Goal: Use online tool/utility: Utilize a website feature to perform a specific function

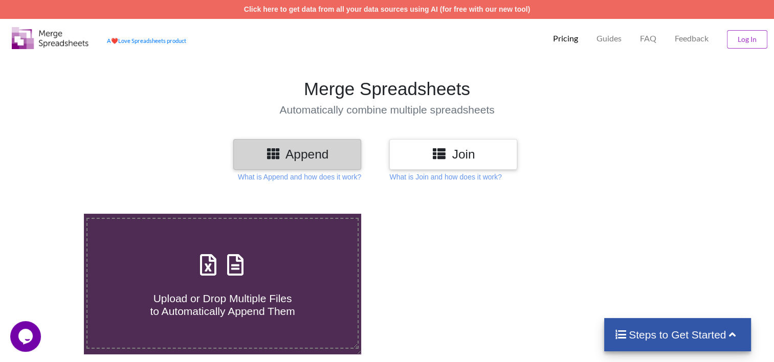
click at [243, 278] on span at bounding box center [223, 266] width 54 height 24
click at [53, 214] on input "Upload or Drop Multiple Files to Automatically Append Them" at bounding box center [53, 214] width 0 height 0
type input "C:\fakepath\afca_certload_[DATE].xlsx"
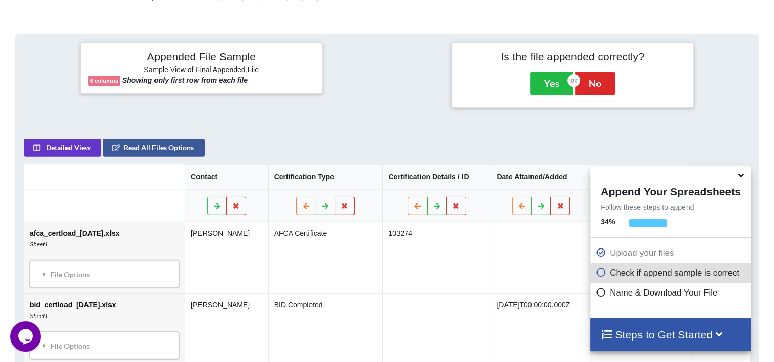
scroll to position [403, 0]
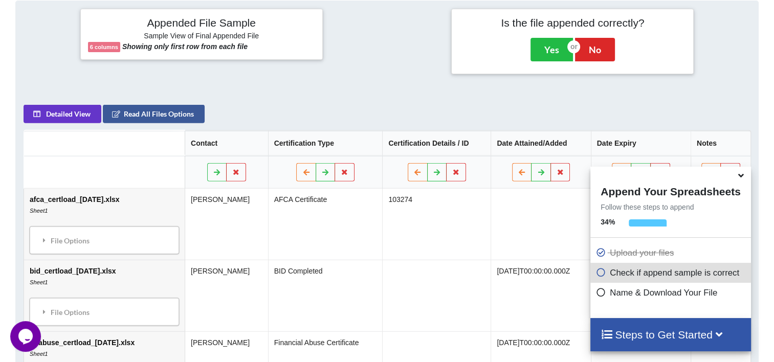
click at [743, 176] on icon at bounding box center [741, 173] width 11 height 9
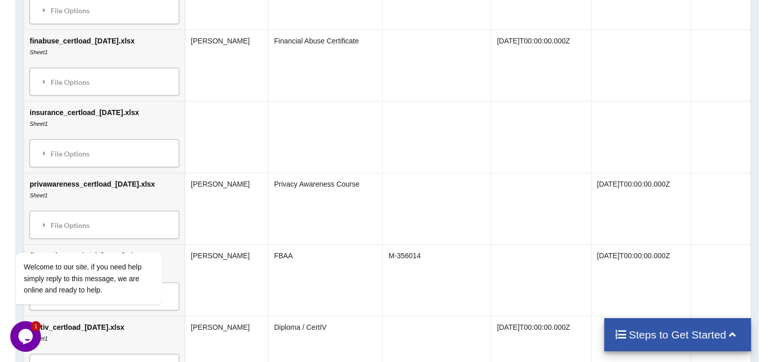
scroll to position [706, 0]
click at [122, 124] on td "insurance_certload_[DATE].xlsx Sheet1 File Options Import Other Sheets File Opt…" at bounding box center [104, 136] width 161 height 72
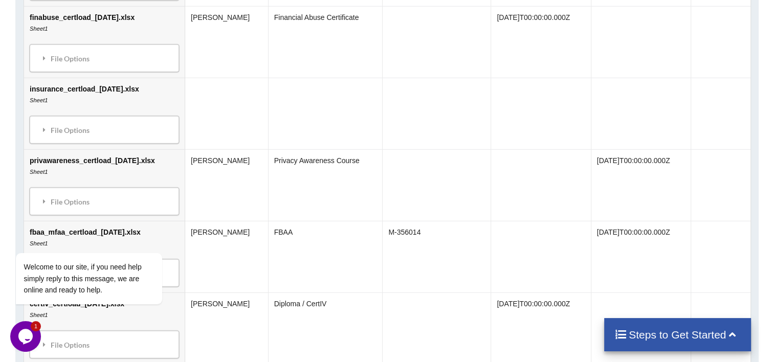
scroll to position [732, 0]
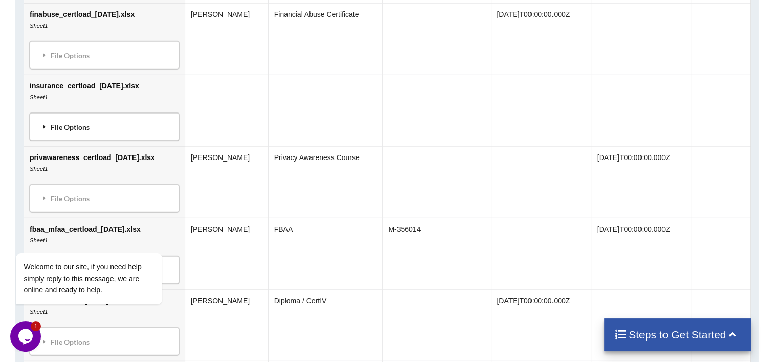
click at [74, 126] on div "File Options" at bounding box center [104, 126] width 143 height 21
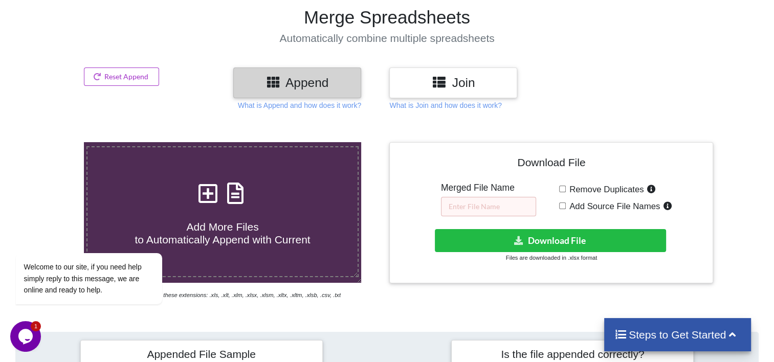
scroll to position [1, 0]
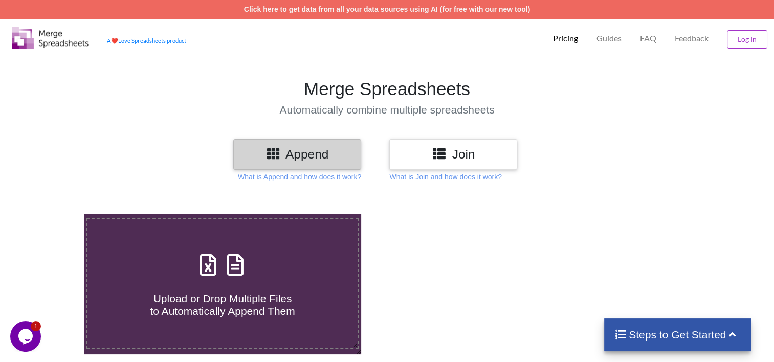
click at [267, 288] on h4 "Upload or Drop Multiple Files to Automatically Append Them" at bounding box center [223, 298] width 270 height 39
click at [53, 214] on input "Upload or Drop Multiple Files to Automatically Append Them" at bounding box center [53, 214] width 0 height 0
type input "C:\fakepath\insurance_certload_3october.xlsx"
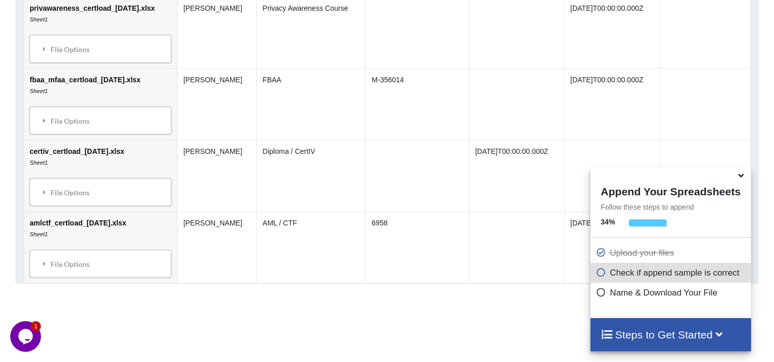
scroll to position [954, 0]
click at [741, 175] on icon at bounding box center [741, 173] width 11 height 9
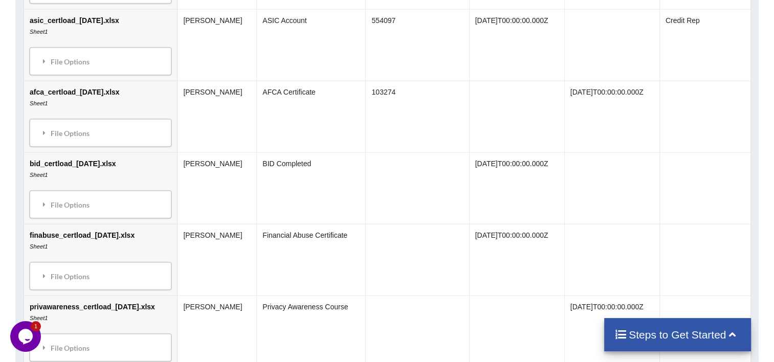
scroll to position [655, 0]
click at [725, 338] on h4 "Steps to Get Started" at bounding box center [678, 335] width 126 height 13
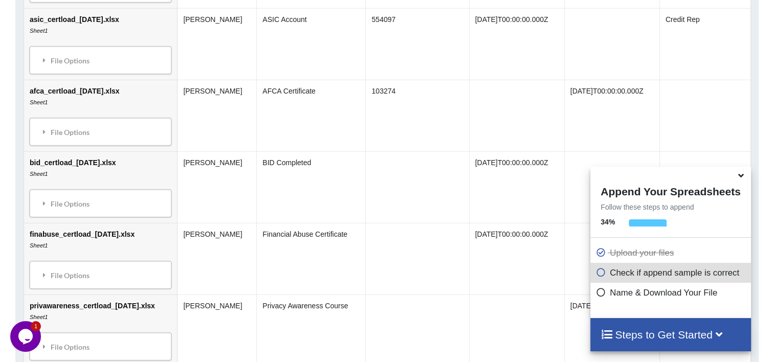
click at [596, 275] on icon at bounding box center [601, 271] width 10 height 9
click at [680, 343] on div "Steps to Get Started" at bounding box center [671, 334] width 160 height 33
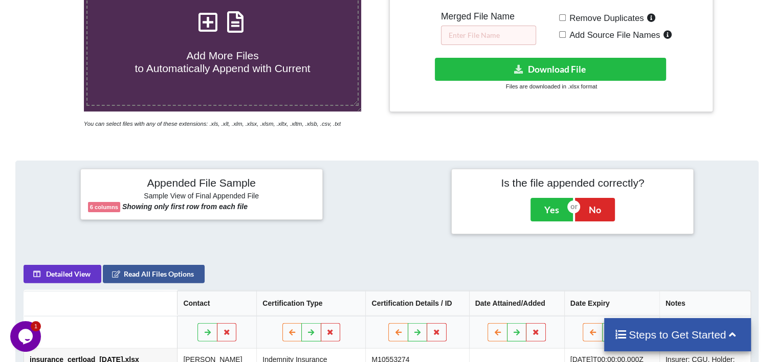
scroll to position [253, 0]
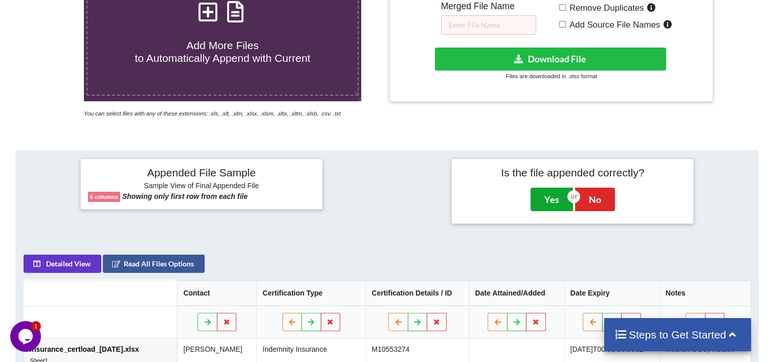
click at [546, 204] on button "Yes" at bounding box center [552, 200] width 42 height 24
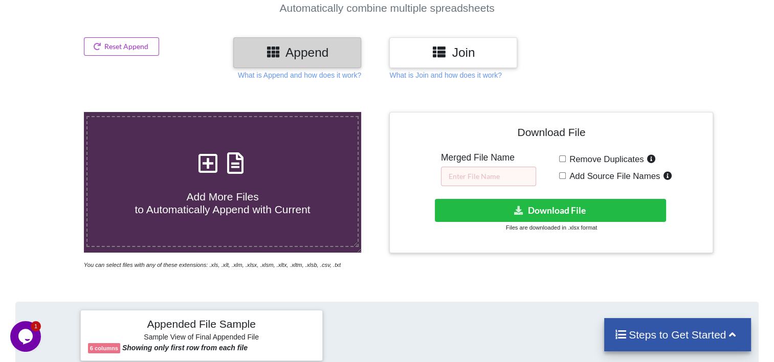
scroll to position [101, 0]
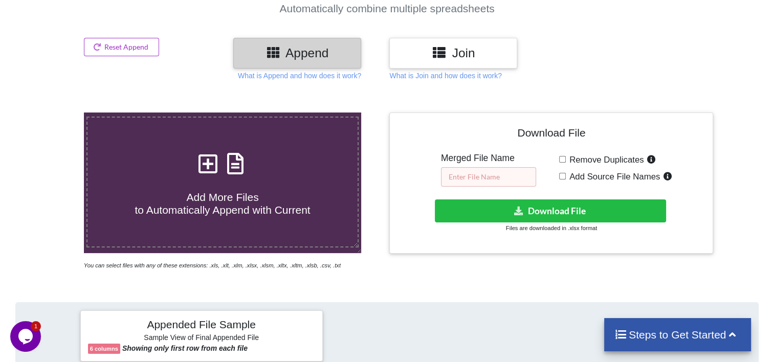
click at [497, 170] on input "text" at bounding box center [488, 176] width 95 height 19
type input "certsall"
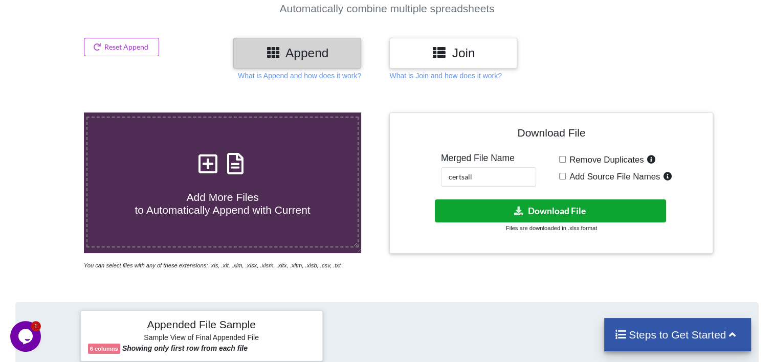
click at [543, 209] on button "Download File" at bounding box center [550, 211] width 231 height 23
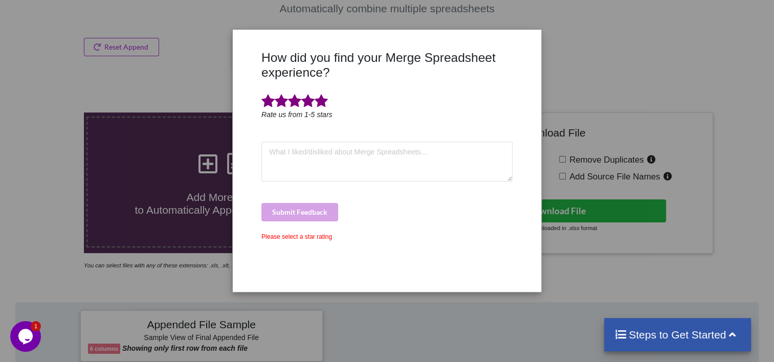
click at [318, 96] on span at bounding box center [321, 101] width 13 height 14
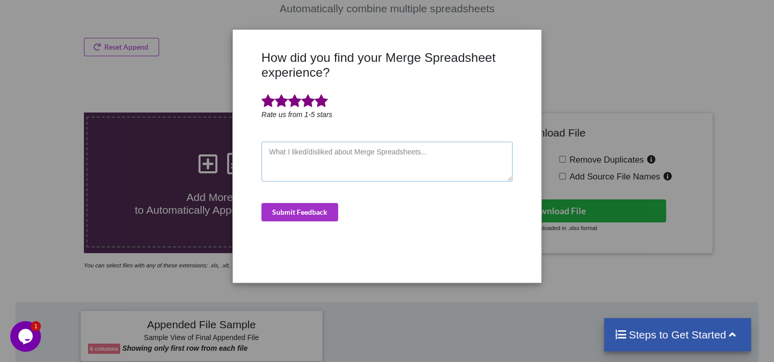
click at [301, 156] on textarea at bounding box center [387, 162] width 251 height 40
type textarea "awesome fast, time saver!!!"
click at [309, 212] on button "Submit Feedback" at bounding box center [300, 212] width 77 height 18
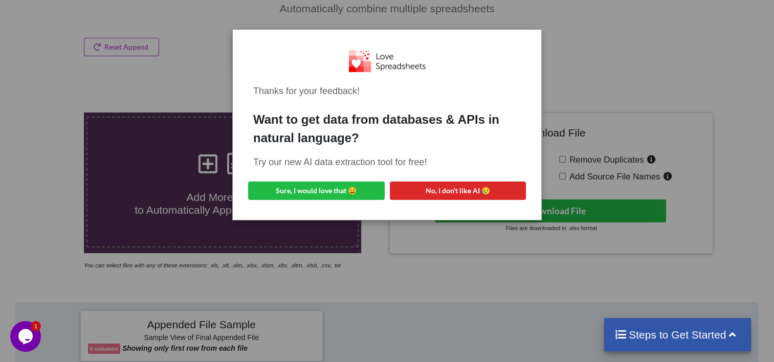
click at [597, 41] on div "Thanks for your feedback! Want to get data from databases & APIs in natural lan…" at bounding box center [387, 181] width 774 height 362
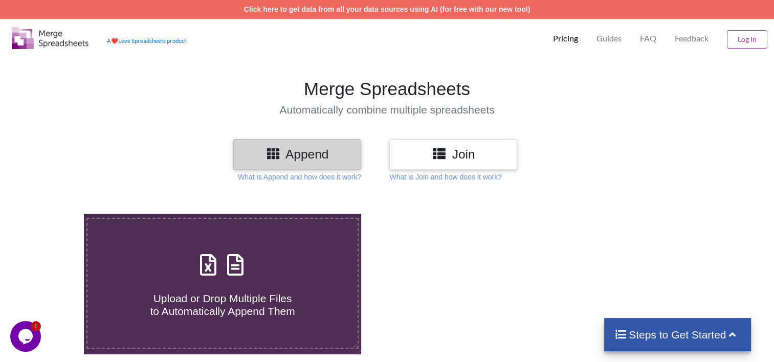
click at [271, 317] on span "Upload or Drop Multiple Files to Automatically Append Them" at bounding box center [222, 305] width 145 height 25
click at [53, 214] on input "Upload or Drop Multiple Files to Automatically Append Them" at bounding box center [53, 214] width 0 height 0
type input "C:\fakepath\certiv_certload_3october.xlsx"
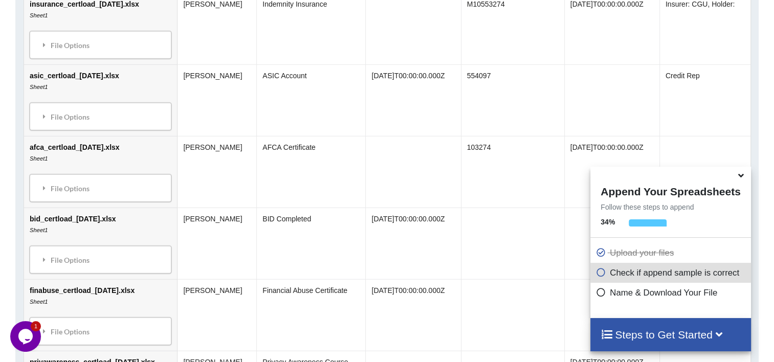
scroll to position [674, 0]
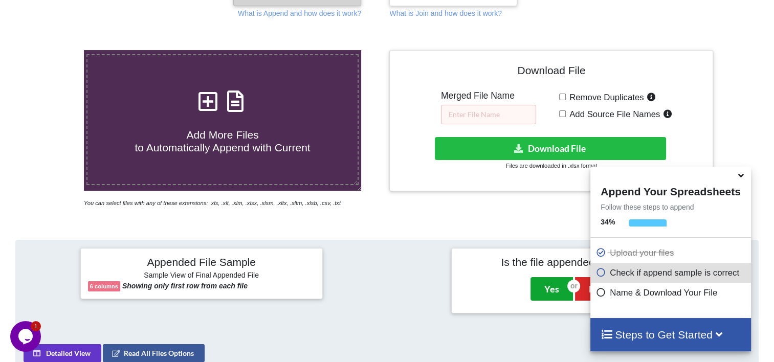
click at [550, 278] on button "Yes" at bounding box center [552, 289] width 42 height 24
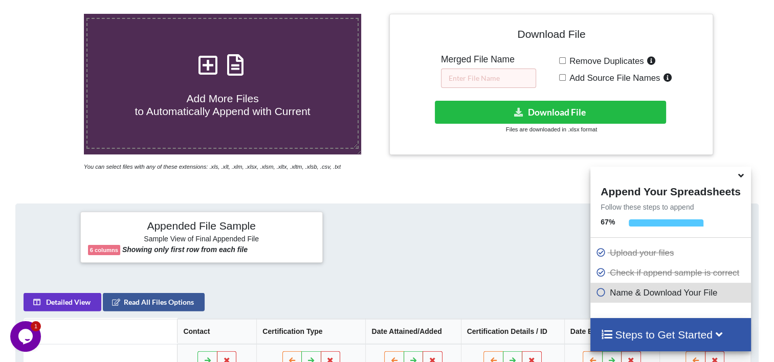
scroll to position [213, 0]
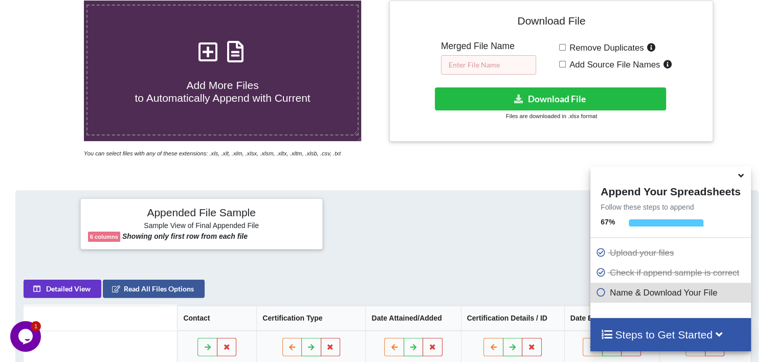
click at [493, 68] on input "text" at bounding box center [488, 64] width 95 height 19
type input "allcerts_3october"
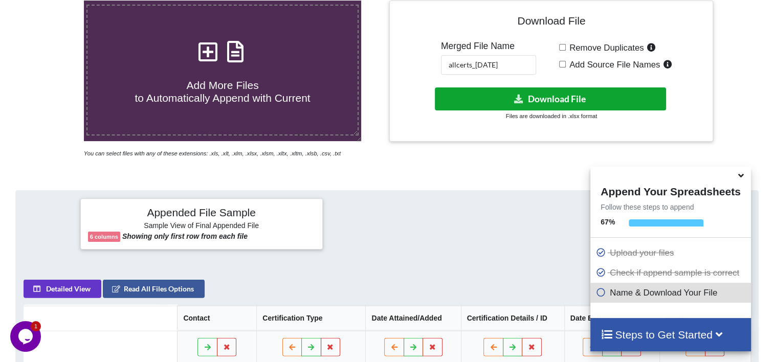
click at [520, 98] on icon at bounding box center [518, 99] width 11 height 8
